Goal: Task Accomplishment & Management: Complete application form

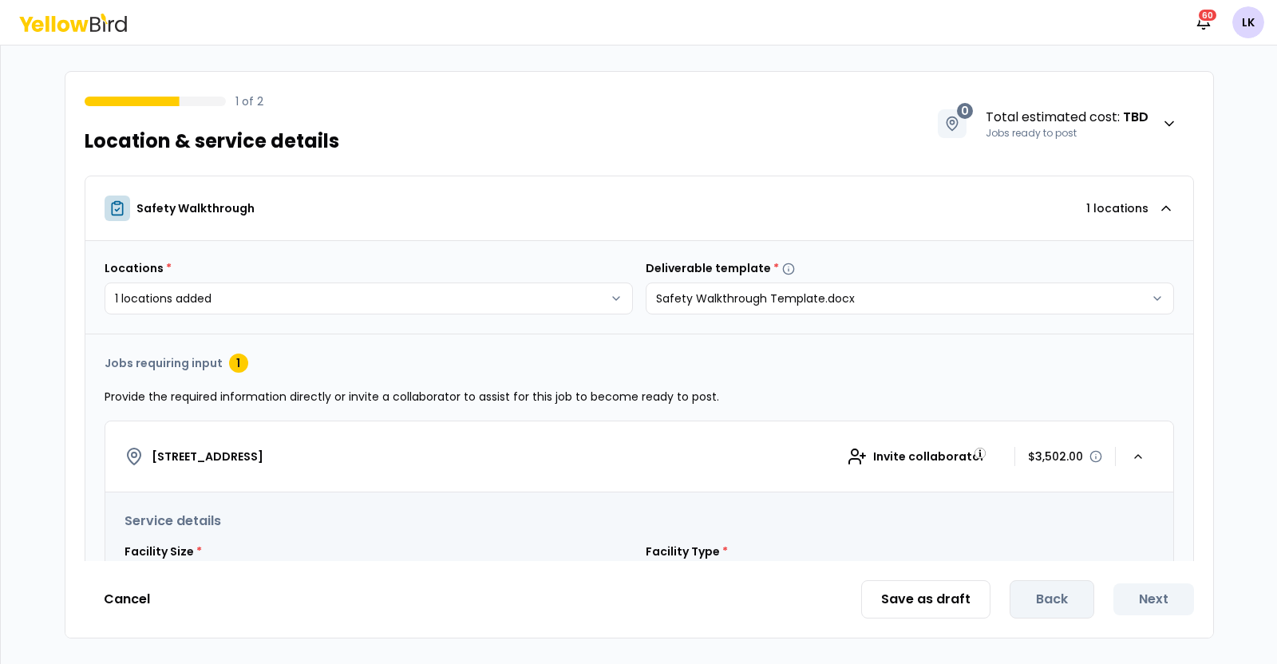
select select "*"
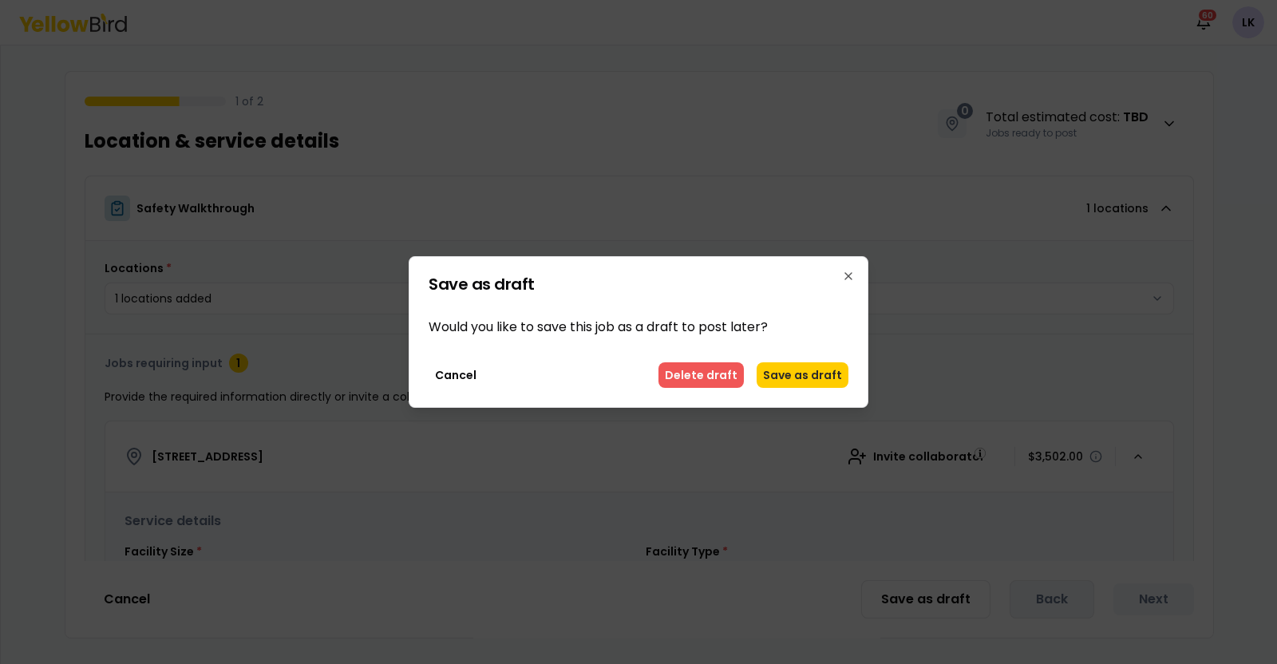
click at [698, 374] on button "Delete draft" at bounding box center [701, 375] width 85 height 26
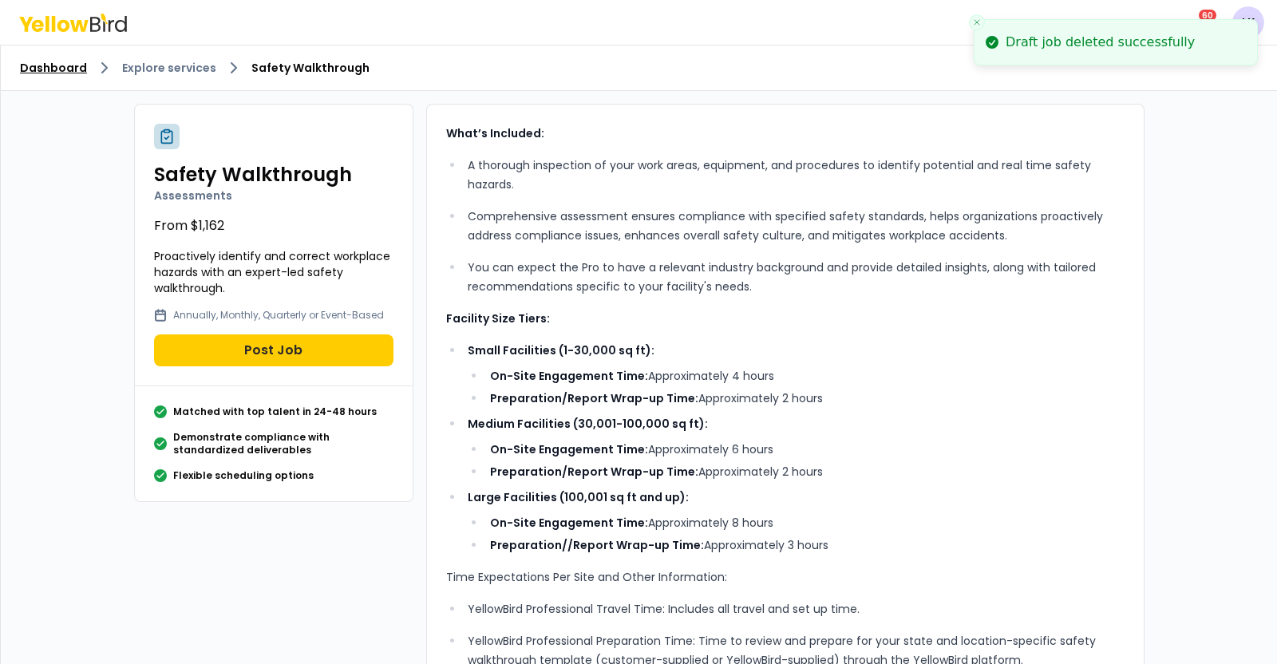
click at [73, 65] on link "Dashboard" at bounding box center [53, 68] width 67 height 16
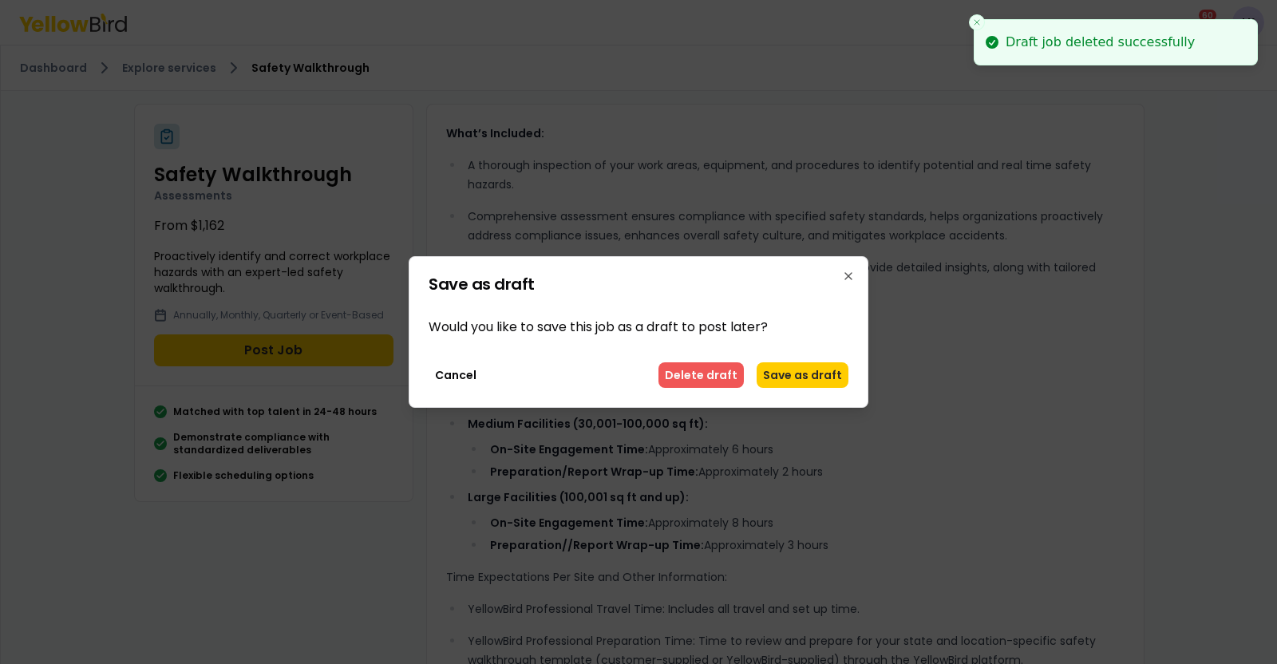
click at [687, 380] on button "Delete draft" at bounding box center [701, 375] width 85 height 26
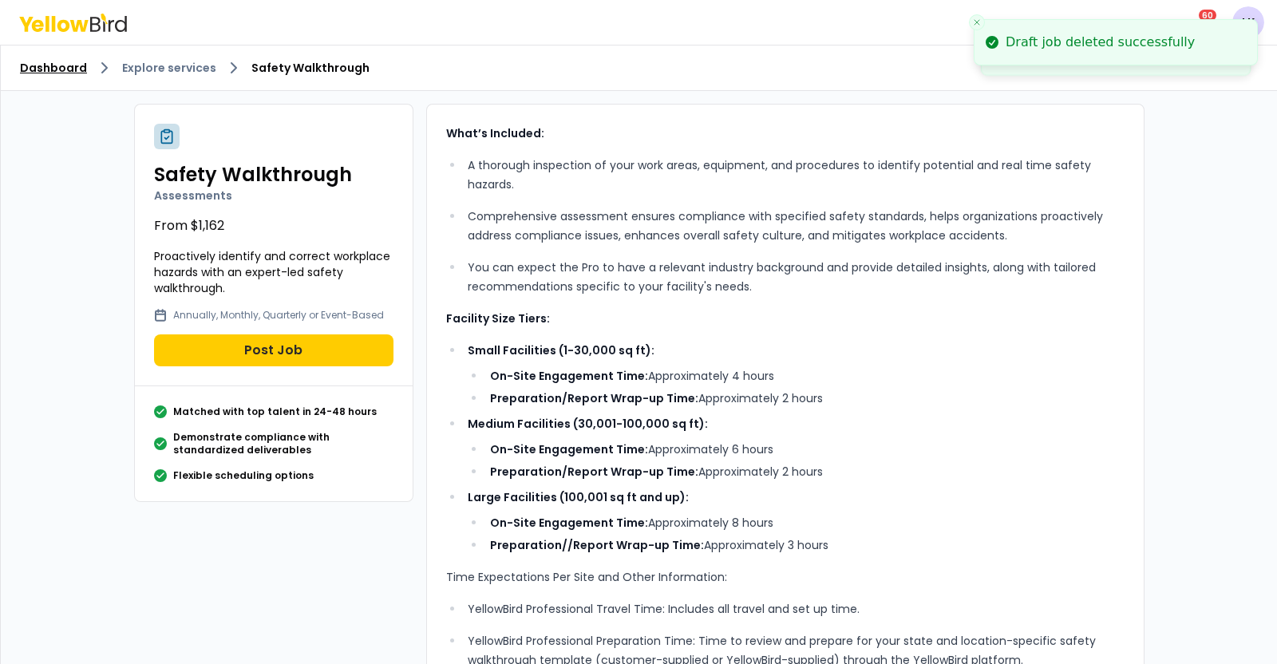
click at [77, 66] on link "Dashboard" at bounding box center [53, 68] width 67 height 16
click at [128, 71] on link "Explore services" at bounding box center [169, 68] width 94 height 16
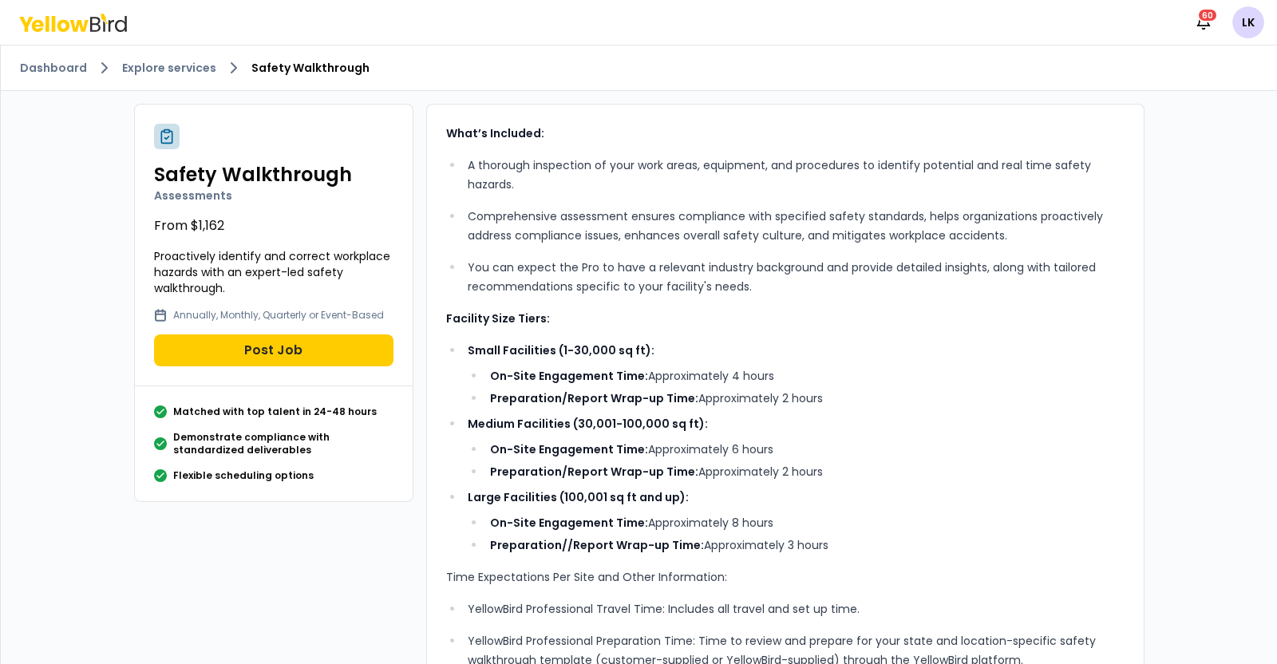
click at [40, 21] on icon at bounding box center [38, 25] width 12 height 12
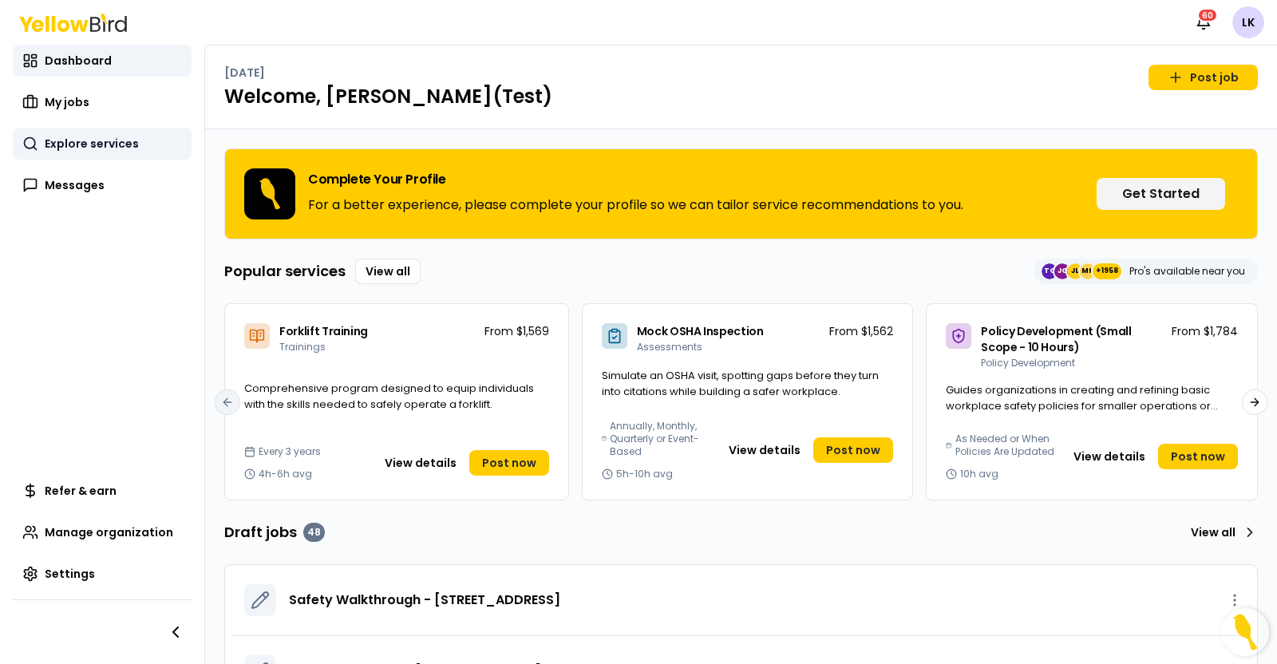
click at [120, 141] on span "Explore services" at bounding box center [92, 144] width 94 height 16
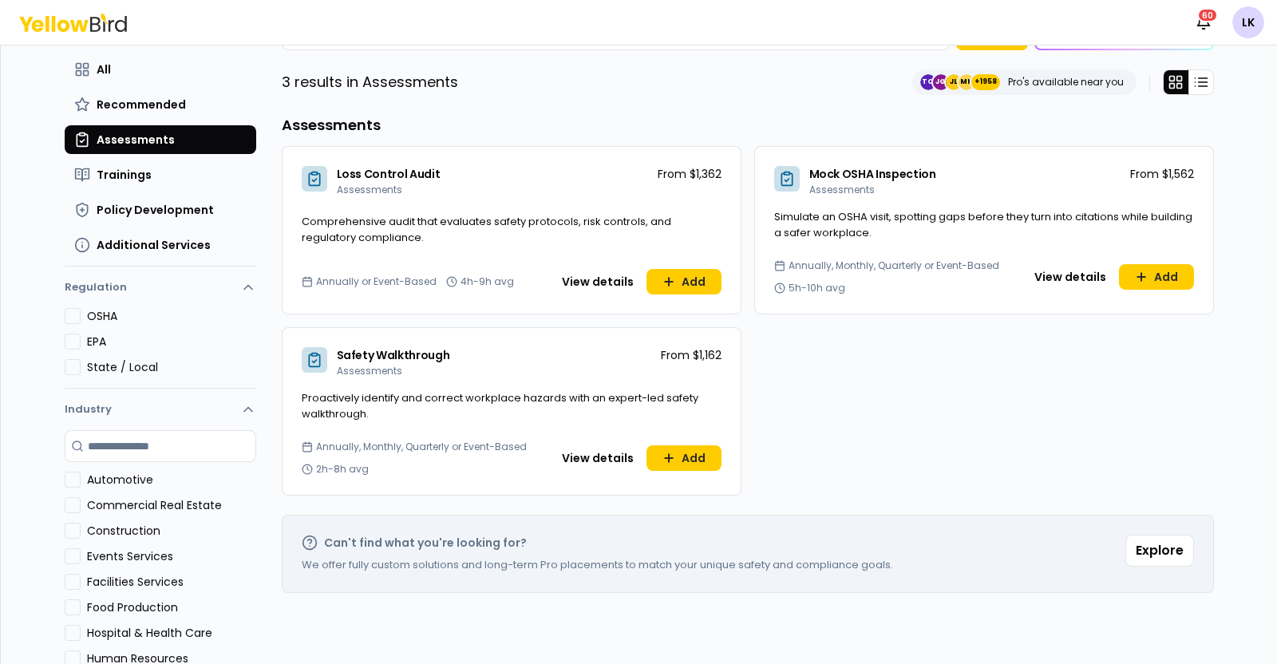
scroll to position [141, 0]
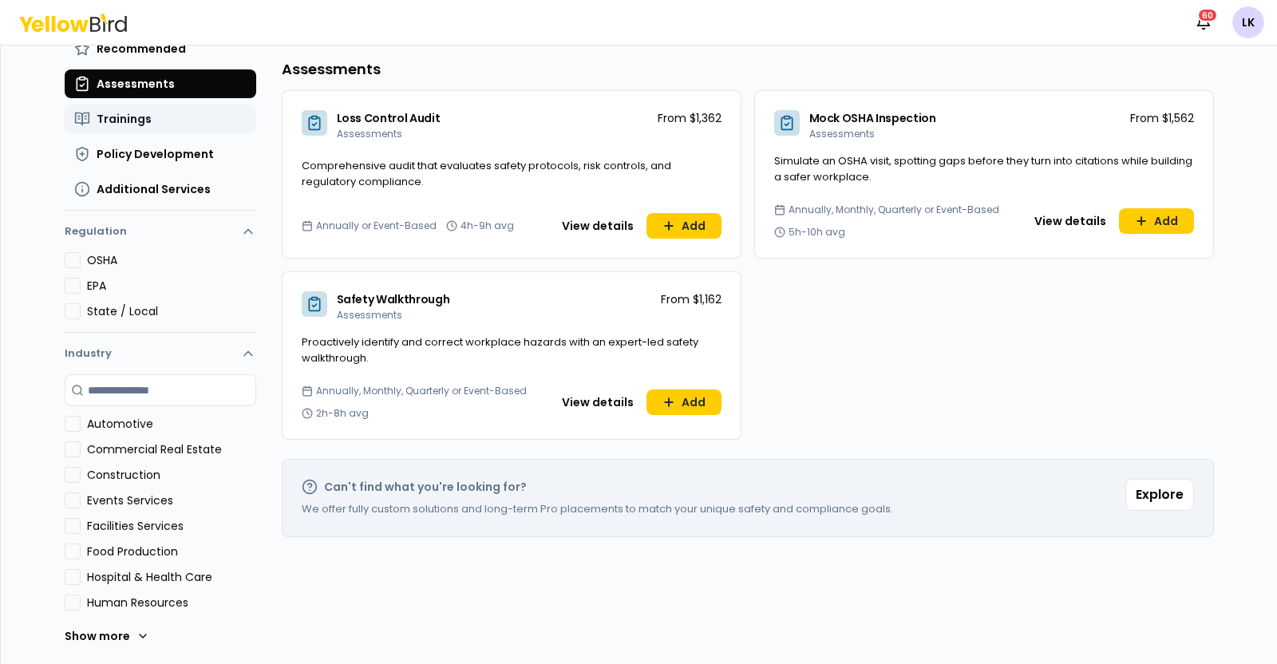
click at [148, 126] on button "Trainings" at bounding box center [161, 119] width 192 height 29
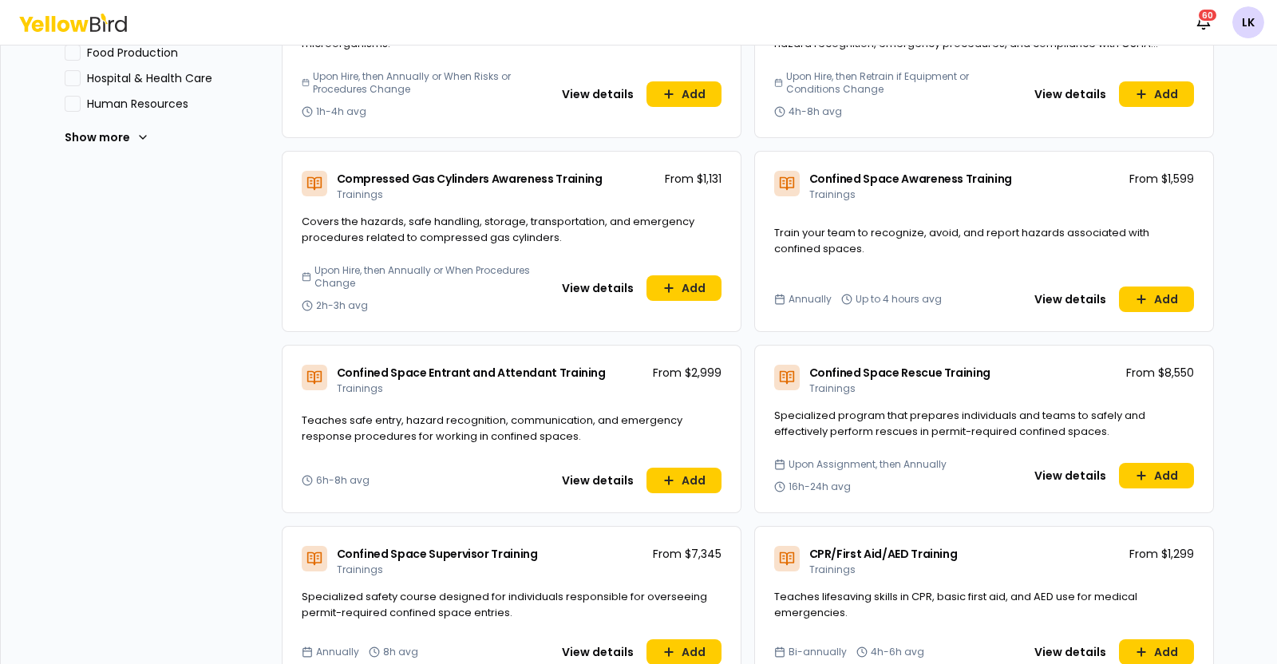
scroll to position [0, 0]
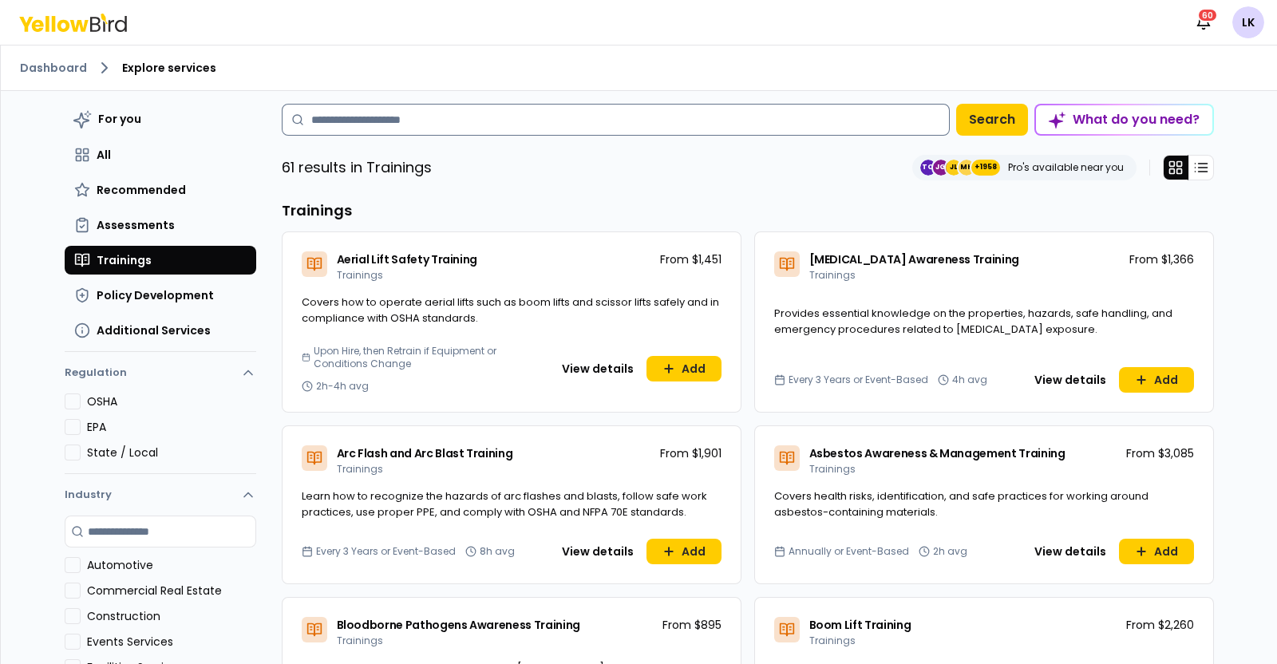
click at [513, 126] on input at bounding box center [616, 120] width 668 height 32
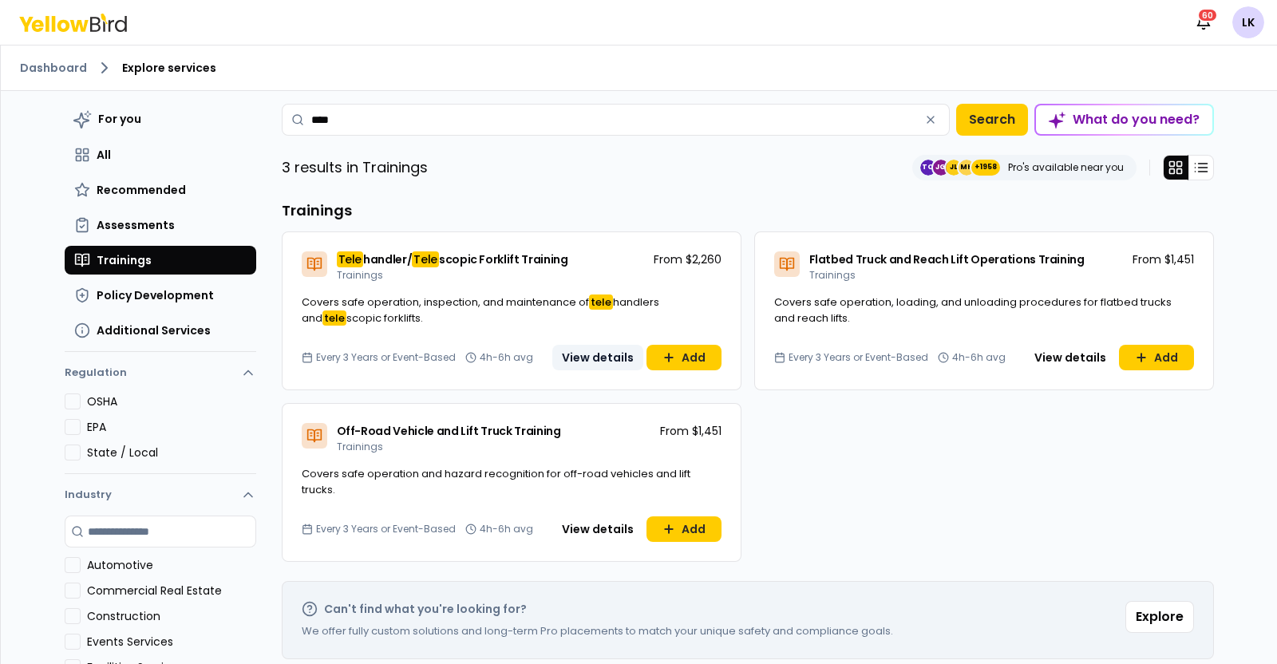
type input "****"
click at [590, 354] on button "View details" at bounding box center [597, 358] width 91 height 26
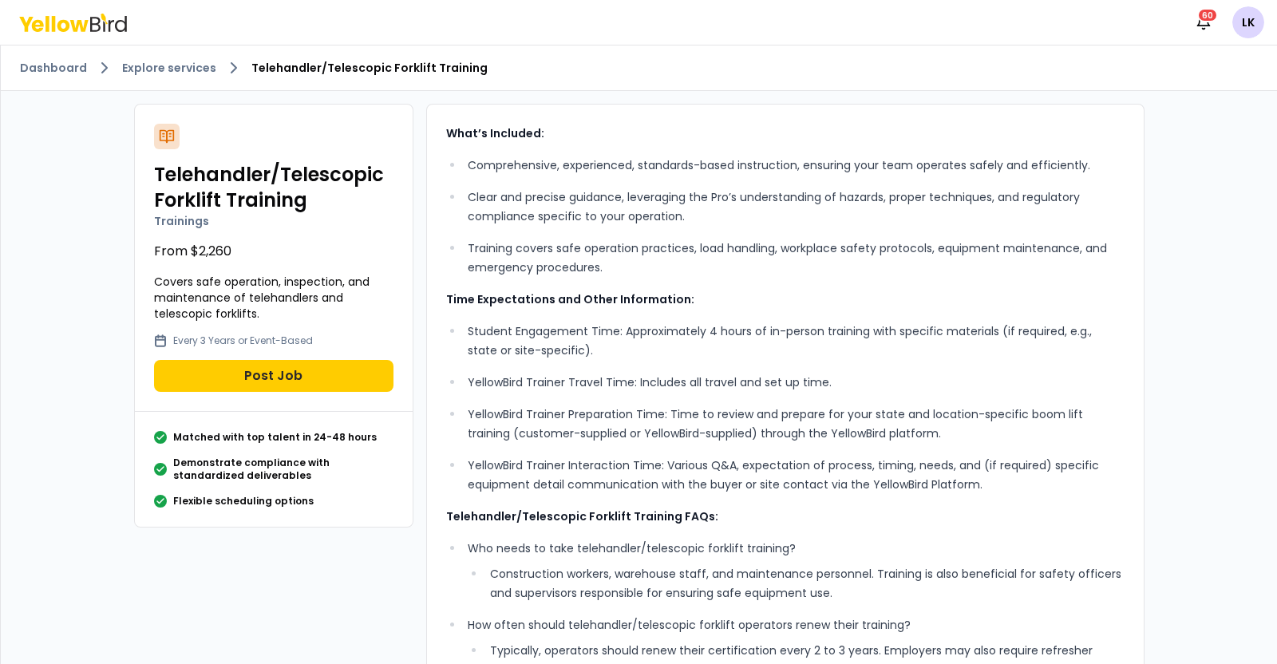
click at [330, 563] on div "Telehandler/Telescopic Forklift Training Trainings From $2,260 Covers safe oper…" at bounding box center [639, 529] width 1036 height 877
